Goal: Obtain resource: Obtain resource

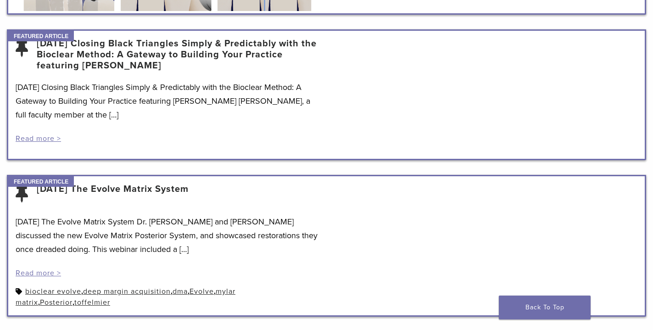
scroll to position [289, 0]
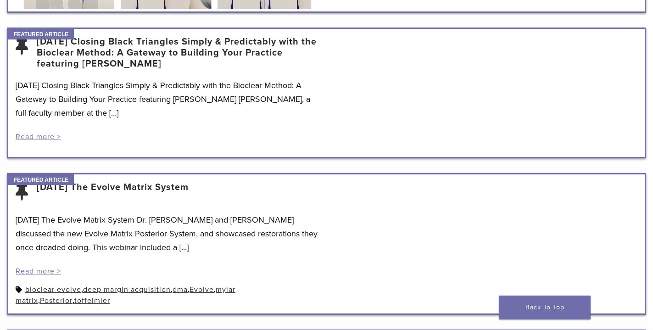
click at [157, 47] on link "[DATE] Closing Black Triangles Simply & Predictably with the Bioclear Method: A…" at bounding box center [178, 52] width 282 height 33
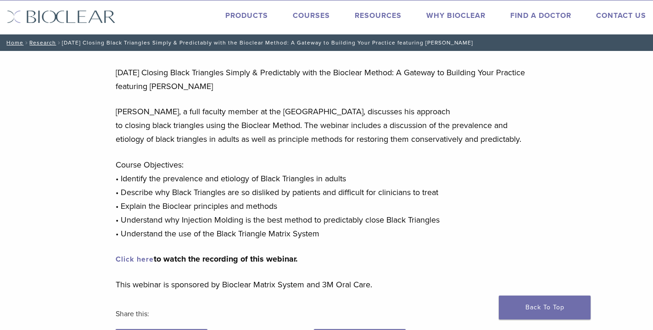
scroll to position [19, 0]
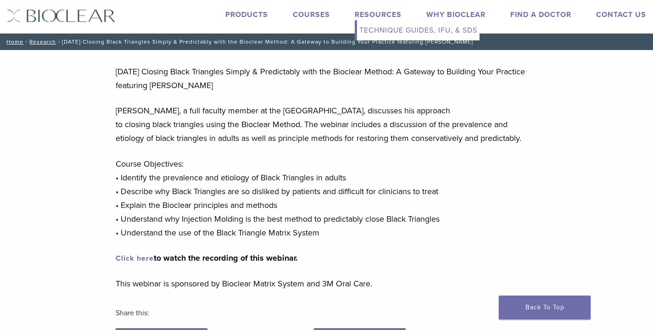
click at [372, 33] on link "Technique Guides, IFU, & SDS" at bounding box center [418, 30] width 122 height 20
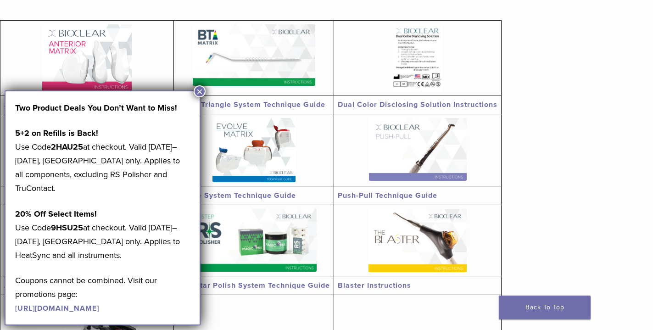
scroll to position [189, 0]
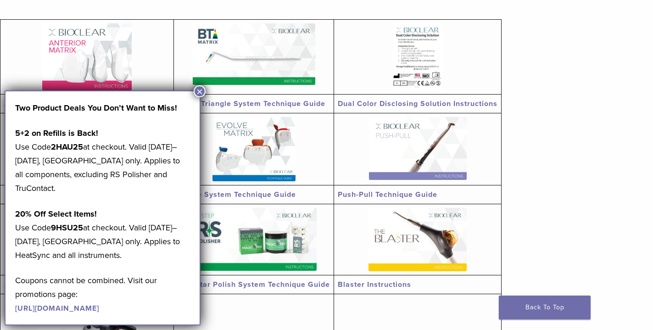
click at [201, 90] on button "×" at bounding box center [200, 91] width 12 height 12
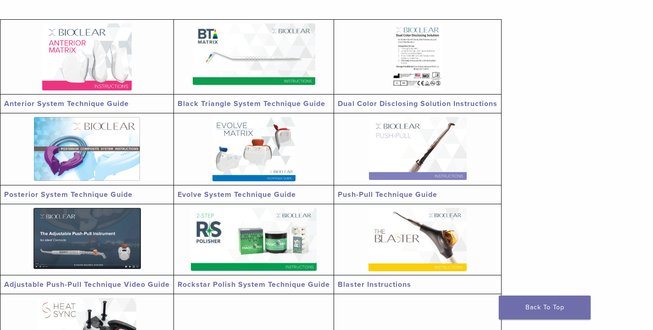
click at [224, 67] on img at bounding box center [254, 53] width 122 height 61
